Goal: Task Accomplishment & Management: Manage account settings

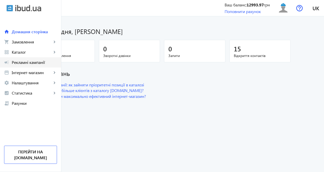
click at [44, 65] on span "Рекламні кампанії" at bounding box center [34, 62] width 45 height 5
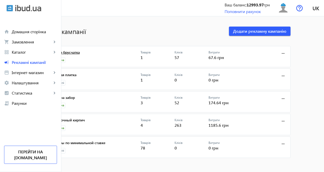
click at [107, 54] on link "Гранитная брусчатка" at bounding box center [92, 53] width 95 height 7
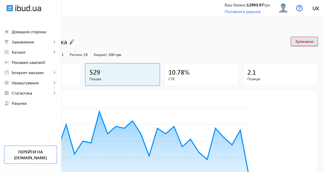
click at [15, 27] on mat-icon "arrow_back" at bounding box center [11, 28] width 6 height 6
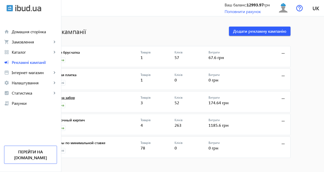
click at [102, 99] on link "Крышки на забор" at bounding box center [92, 99] width 95 height 7
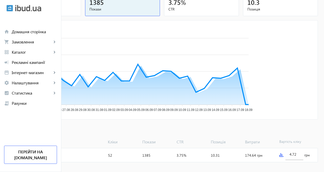
scroll to position [79, 0]
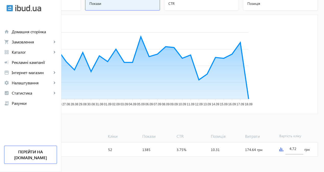
click at [283, 148] on img at bounding box center [281, 149] width 4 height 4
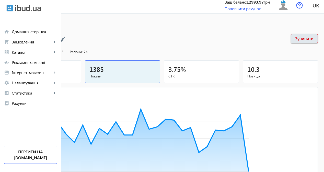
scroll to position [0, 0]
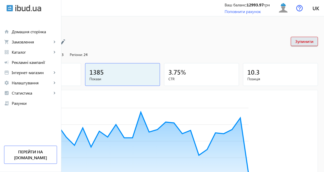
click at [16, 24] on span at bounding box center [11, 27] width 10 height 12
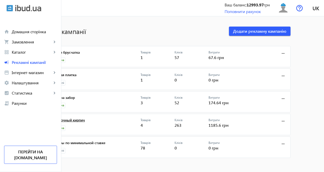
click at [96, 119] on link "Облицовочный кирпич" at bounding box center [92, 121] width 95 height 7
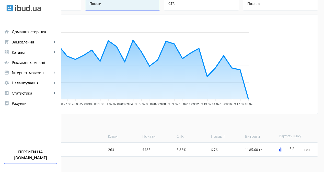
scroll to position [79, 0]
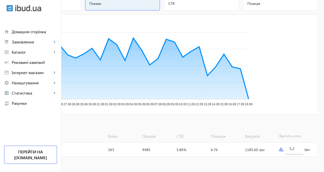
click at [283, 149] on img at bounding box center [281, 149] width 4 height 4
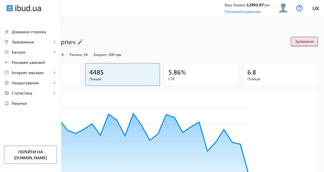
click at [15, 26] on mat-icon "arrow_back" at bounding box center [11, 28] width 6 height 6
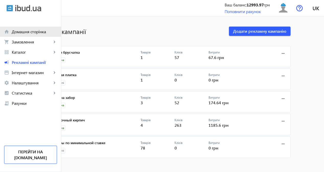
click at [31, 36] on link "home Домашня сторінка" at bounding box center [30, 32] width 61 height 10
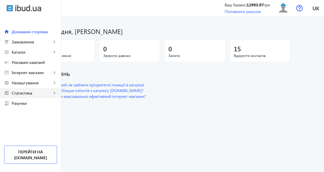
click at [35, 92] on span "Статистика" at bounding box center [32, 92] width 40 height 5
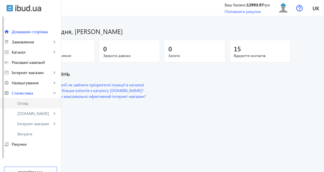
click at [36, 105] on span "Огляд" at bounding box center [37, 103] width 40 height 5
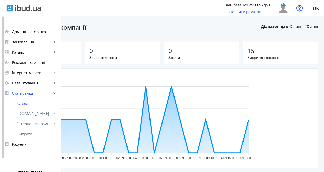
click at [299, 26] on span "Останні 28 днів" at bounding box center [303, 27] width 29 height 7
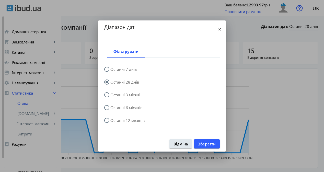
click at [122, 110] on mat-radio-button "Останні 6 місяців" at bounding box center [162, 107] width 116 height 10
click at [121, 108] on label "Останні 6 місяців" at bounding box center [125, 108] width 33 height 4
click at [114, 108] on input "Останні 6 місяців" at bounding box center [109, 110] width 10 height 10
radio input "true"
click at [131, 122] on label "Останні 12 місяців" at bounding box center [126, 120] width 35 height 4
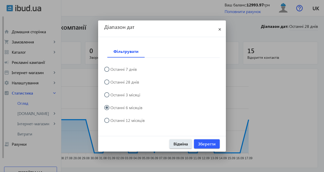
click at [114, 122] on input "Останні 12 місяців" at bounding box center [109, 123] width 10 height 10
radio input "true"
click at [204, 144] on span "Зберегти" at bounding box center [207, 144] width 18 height 6
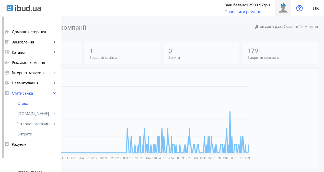
click at [282, 9] on img at bounding box center [283, 7] width 11 height 11
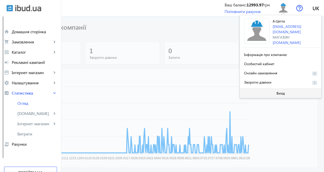
click at [269, 94] on span at bounding box center [280, 93] width 81 height 12
